Goal: Transaction & Acquisition: Purchase product/service

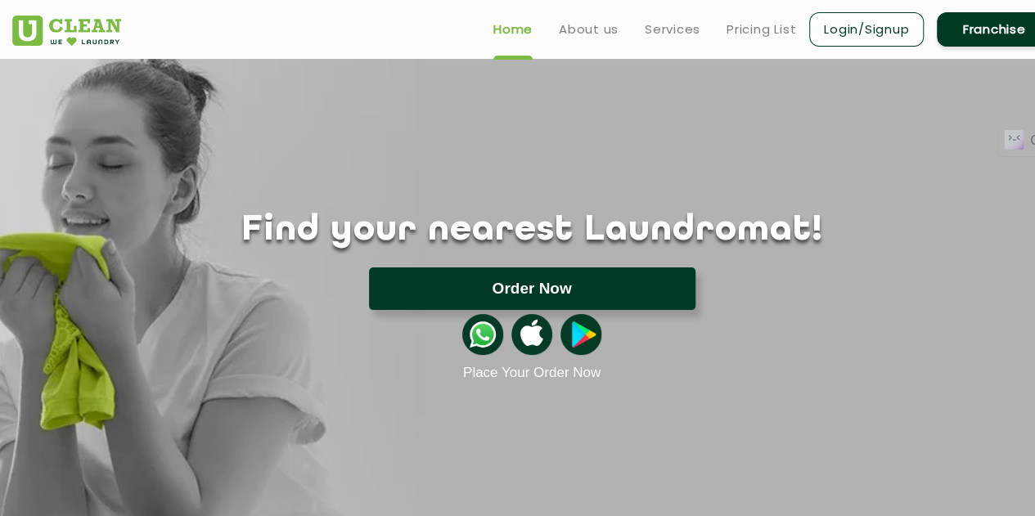
click at [550, 291] on button "Order Now" at bounding box center [532, 289] width 327 height 43
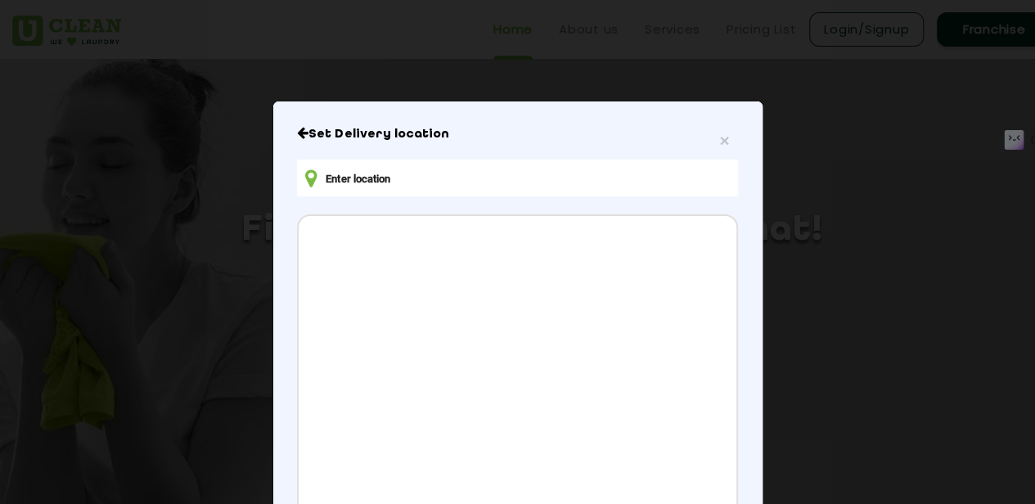
click at [428, 182] on input "text" at bounding box center [517, 178] width 440 height 37
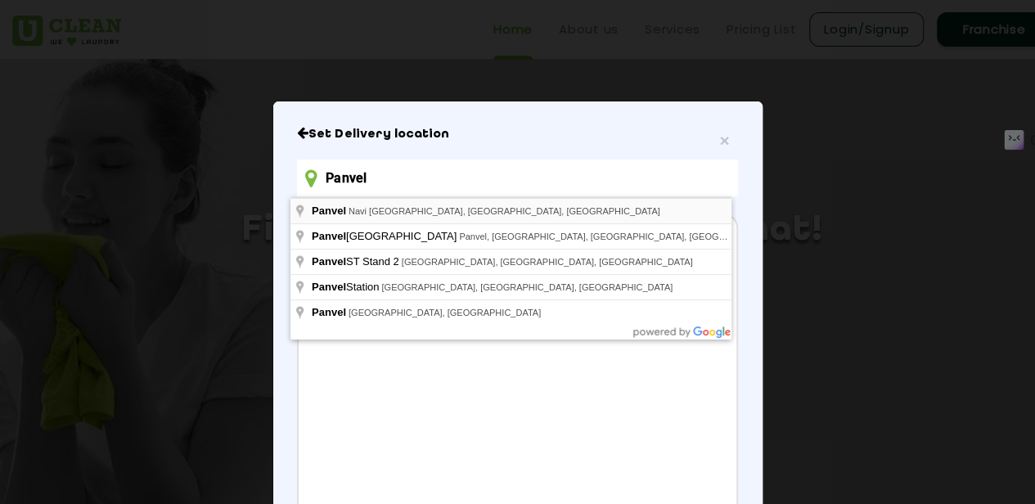
type input "Panvel"
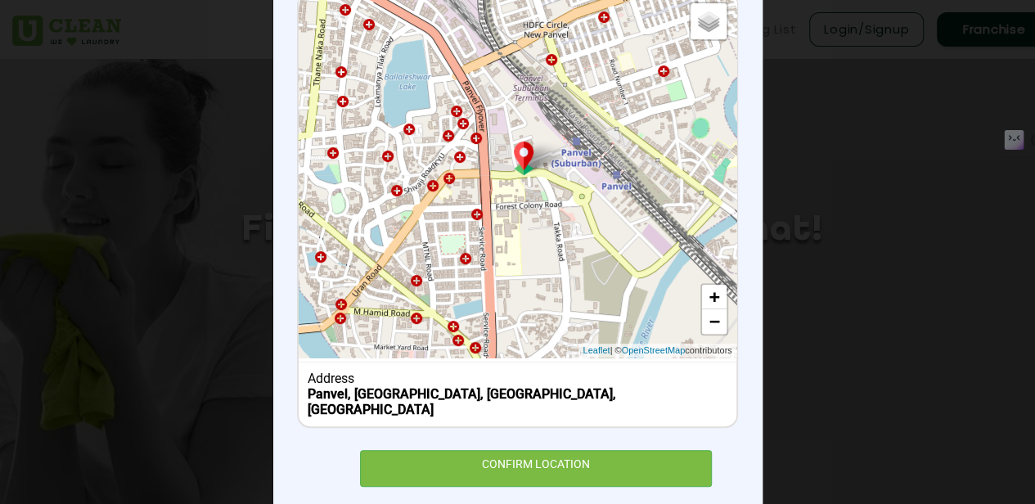
scroll to position [241, 0]
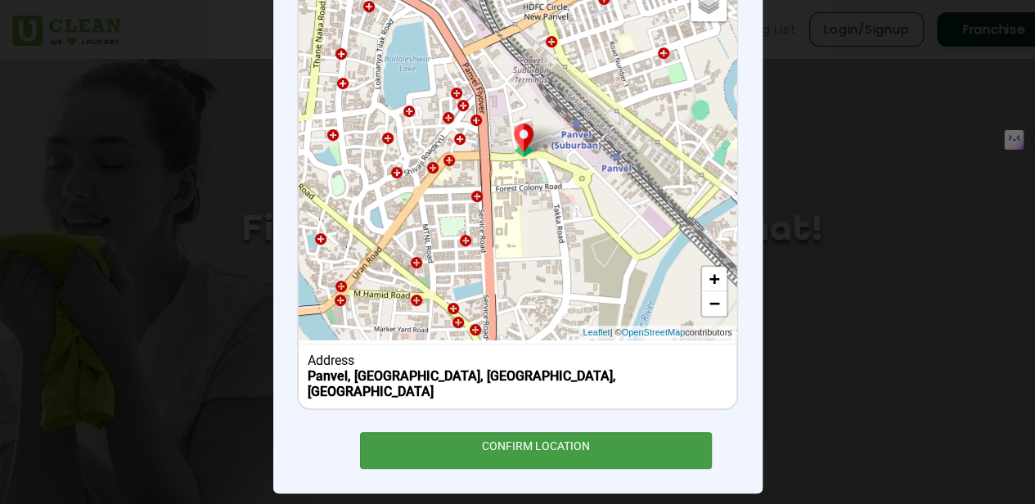
click at [524, 432] on div "CONFIRM LOCATION" at bounding box center [536, 450] width 353 height 37
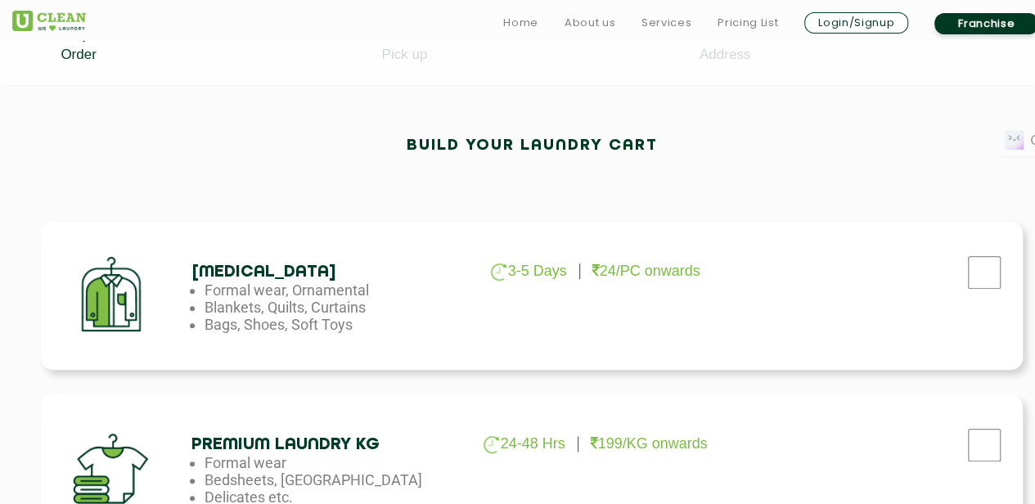
scroll to position [406, 0]
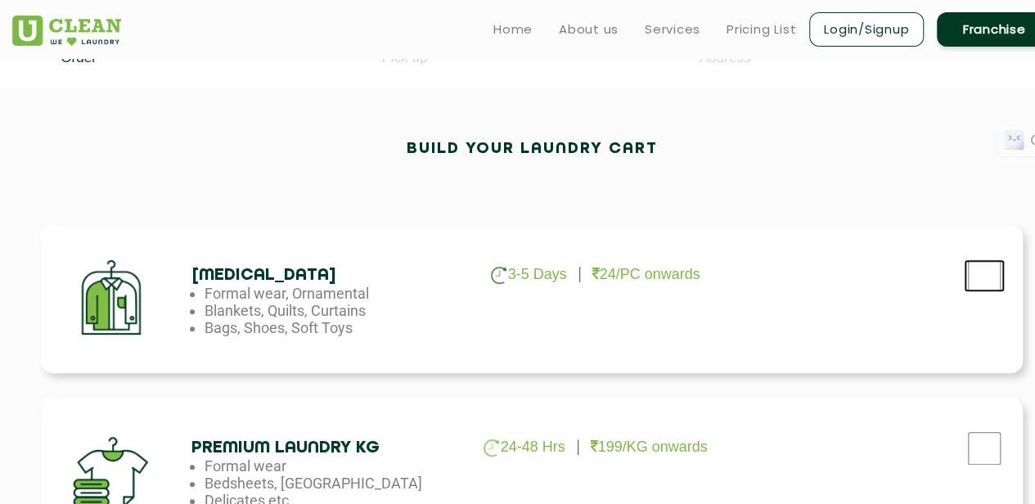
click at [993, 282] on input "checkbox" at bounding box center [984, 275] width 41 height 33
checkbox input "true"
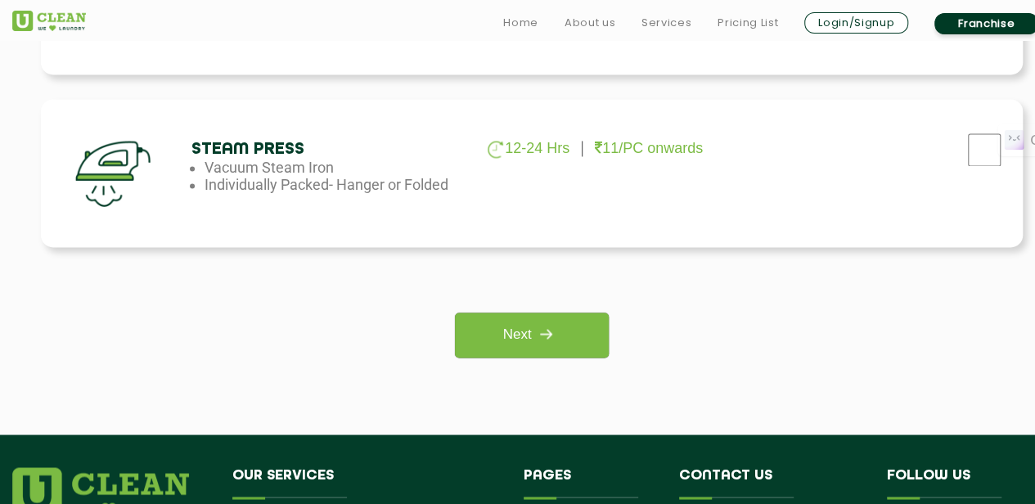
scroll to position [1242, 0]
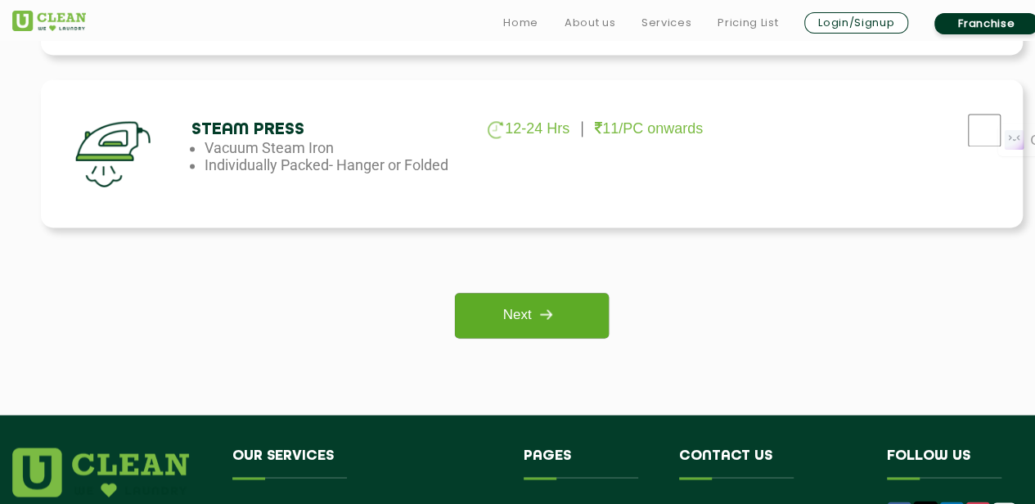
click at [510, 317] on link "Next" at bounding box center [531, 315] width 153 height 45
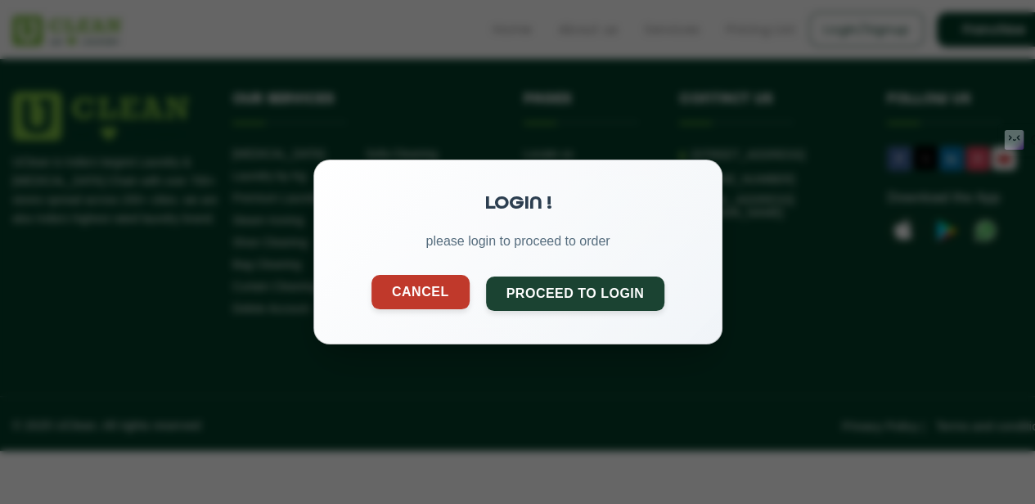
click at [436, 300] on button "Cancel" at bounding box center [420, 292] width 98 height 34
